Goal: Information Seeking & Learning: Learn about a topic

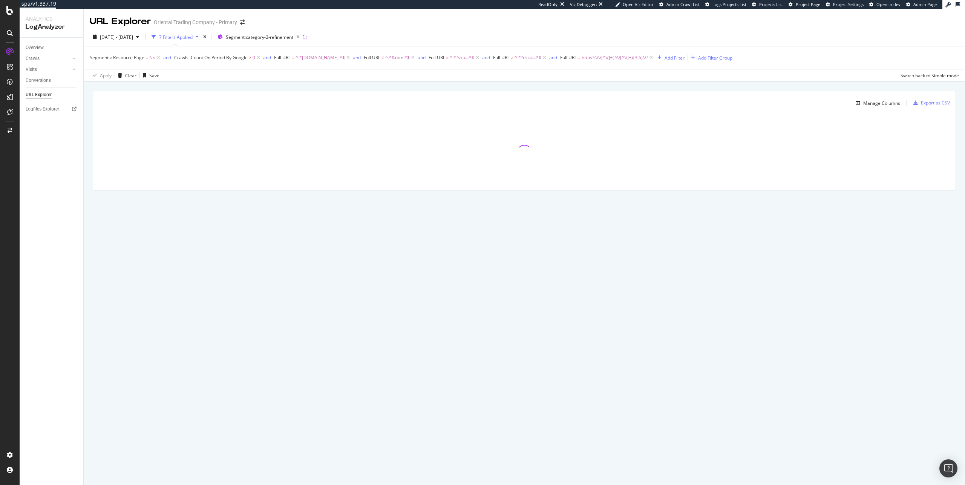
click at [630, 58] on span "https?:\/\/[^\/]+(?:\/[^\/]+){3,6}\/?" at bounding box center [614, 57] width 66 height 11
click at [617, 88] on input "^https?:\/\/[^\/]+(?:\/[^\/]+){3,6}\/?$" at bounding box center [621, 89] width 71 height 12
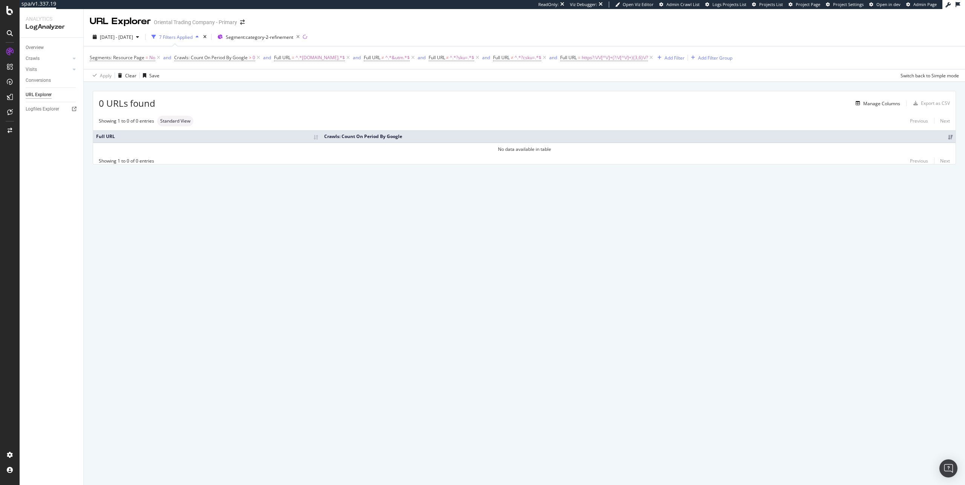
click at [861, 23] on div "URL Explorer Oriental Trading Company - Primary" at bounding box center [524, 18] width 881 height 19
click at [805, 37] on div "[DATE] - [DATE] 7 Filters Applied Segment: category-2-refinement" at bounding box center [524, 38] width 881 height 15
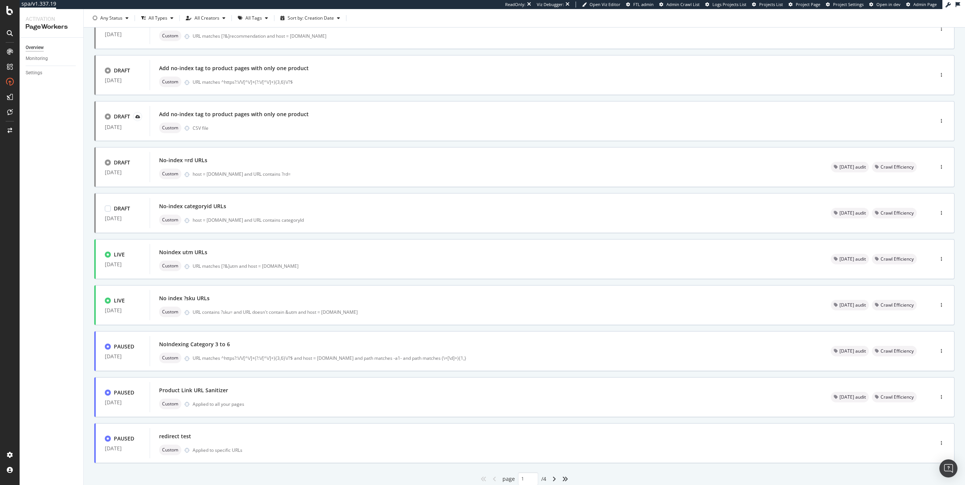
scroll to position [95, 0]
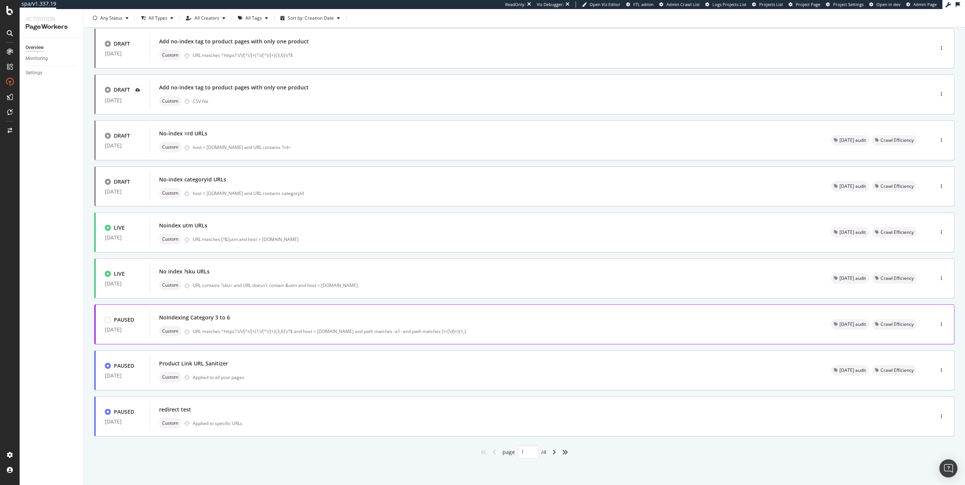
click at [295, 329] on div "URL matches ^https?:\/\/[^\/]+(?:\/[^\/]+){3,6}\/?$ and host = www.orientaltrad…" at bounding box center [503, 331] width 620 height 6
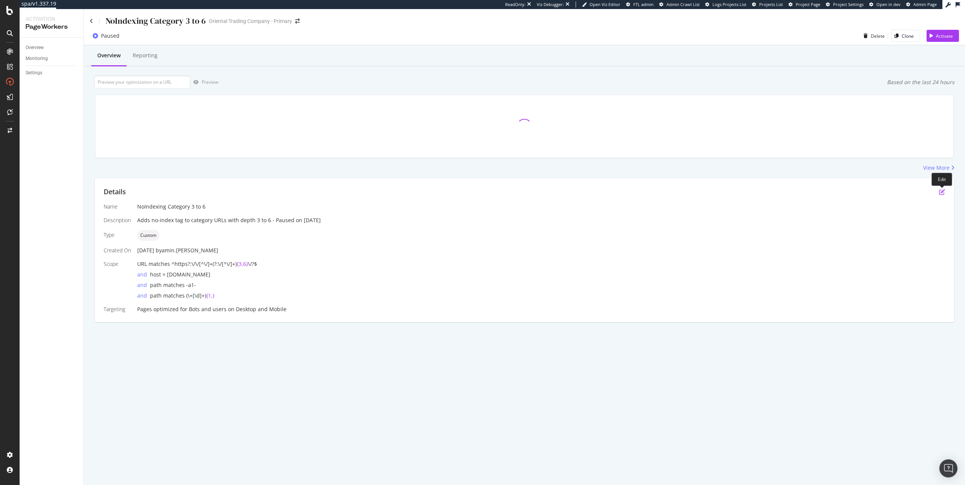
click at [941, 191] on icon "pen-to-square" at bounding box center [942, 192] width 6 height 6
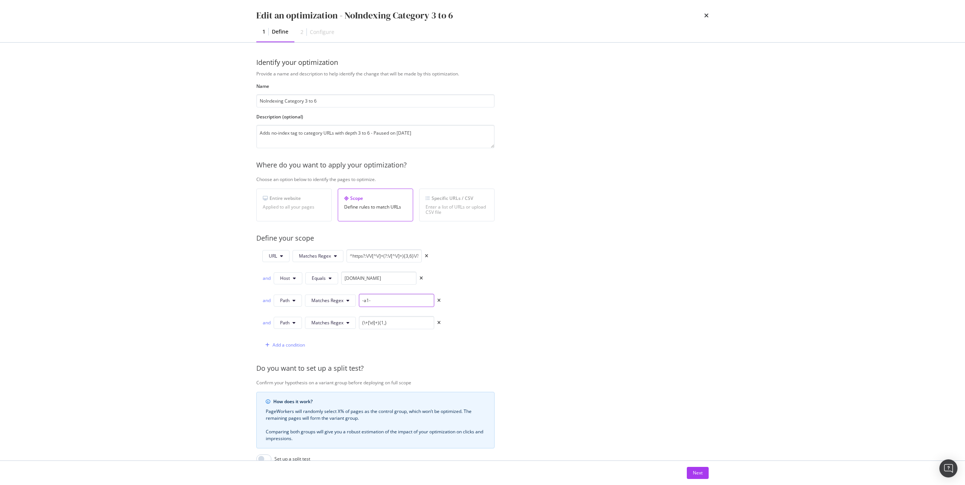
click at [381, 298] on input "-a1-" at bounding box center [396, 300] width 75 height 13
click at [381, 299] on input "-a1-" at bounding box center [396, 300] width 75 height 13
